Goal: Understand process/instructions: Learn how to perform a task or action

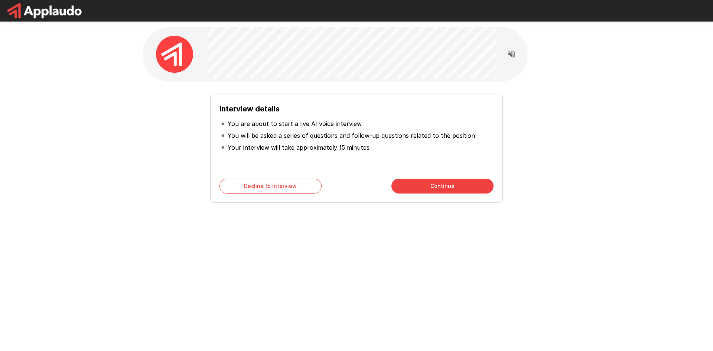
click at [183, 57] on img at bounding box center [174, 54] width 37 height 37
click at [434, 186] on button "Continue" at bounding box center [442, 186] width 102 height 15
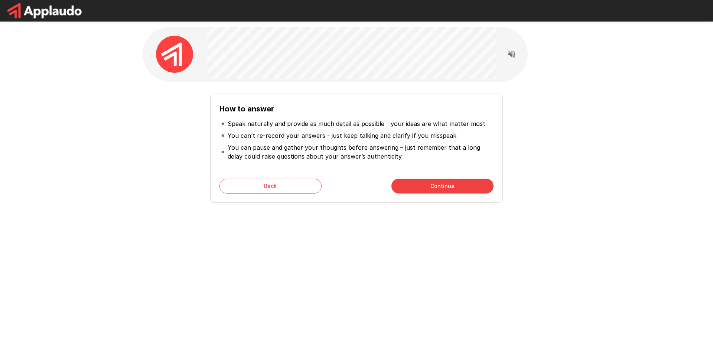
click at [290, 193] on div "How to answer Speak naturally and provide as much detail as possible - your ide…" at bounding box center [356, 148] width 293 height 109
click at [289, 187] on button "Back" at bounding box center [270, 186] width 102 height 15
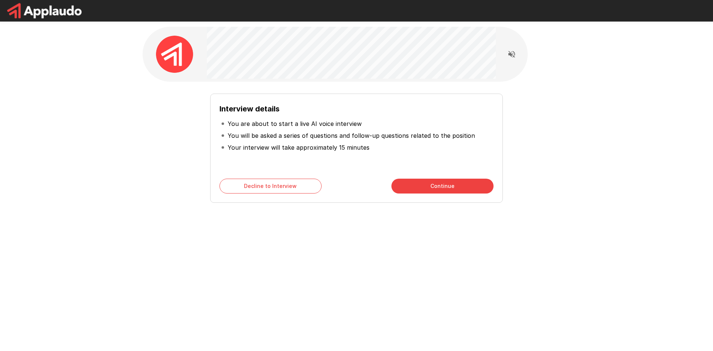
click at [424, 184] on button "Continue" at bounding box center [442, 186] width 102 height 15
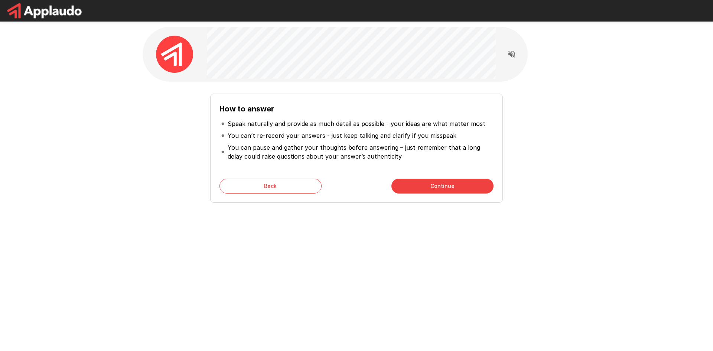
click at [424, 184] on button "Continue" at bounding box center [442, 186] width 102 height 15
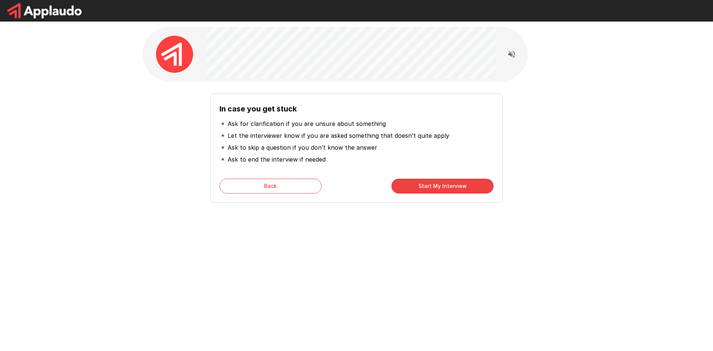
click at [274, 188] on button "Back" at bounding box center [270, 186] width 102 height 15
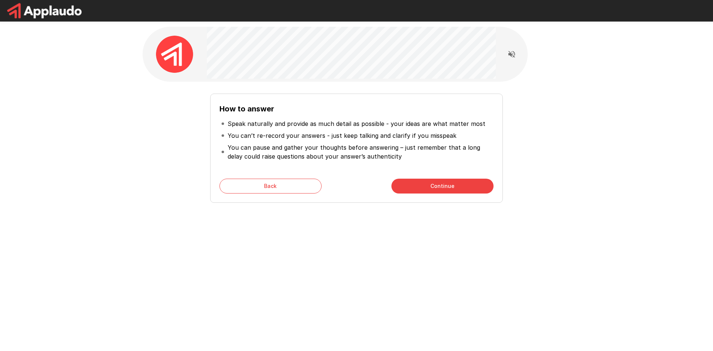
click at [274, 188] on button "Back" at bounding box center [270, 186] width 102 height 15
